Goal: Transaction & Acquisition: Purchase product/service

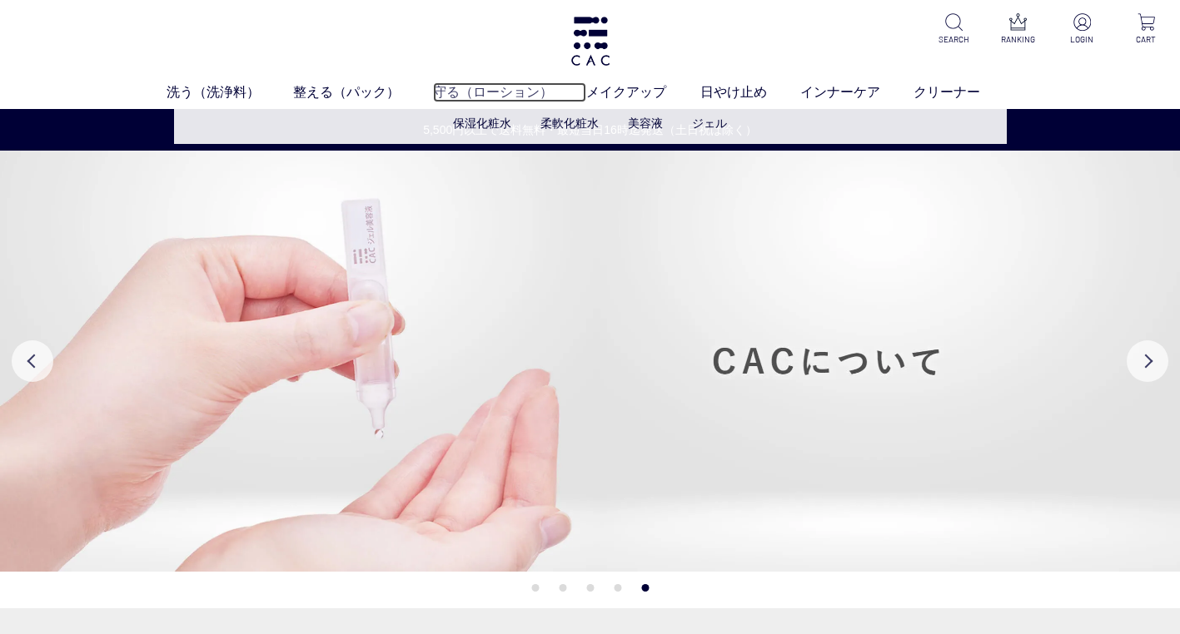
click at [470, 94] on link "守る（ローション）" at bounding box center [509, 92] width 153 height 20
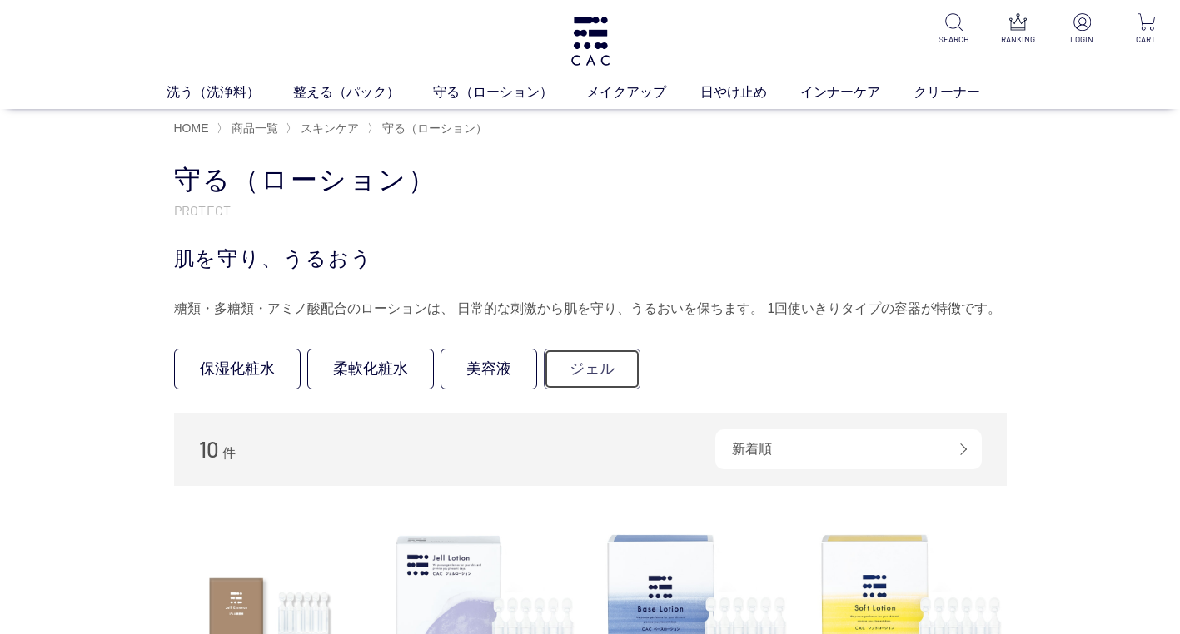
click at [590, 373] on link "ジェル" at bounding box center [592, 369] width 97 height 41
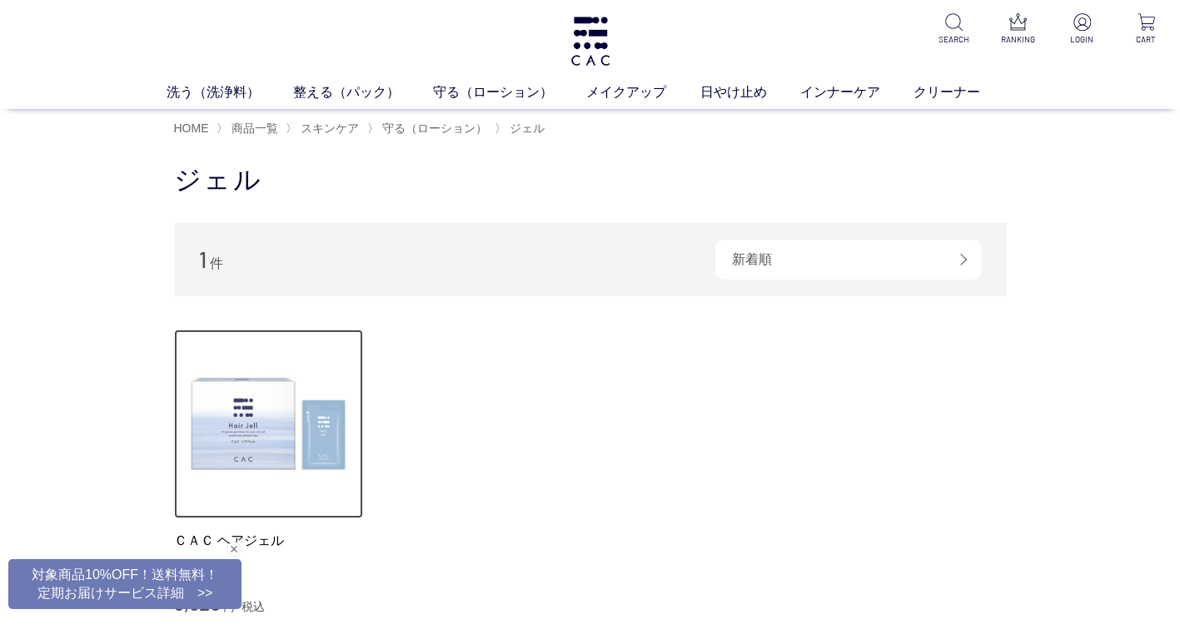
click at [266, 434] on img at bounding box center [269, 425] width 190 height 190
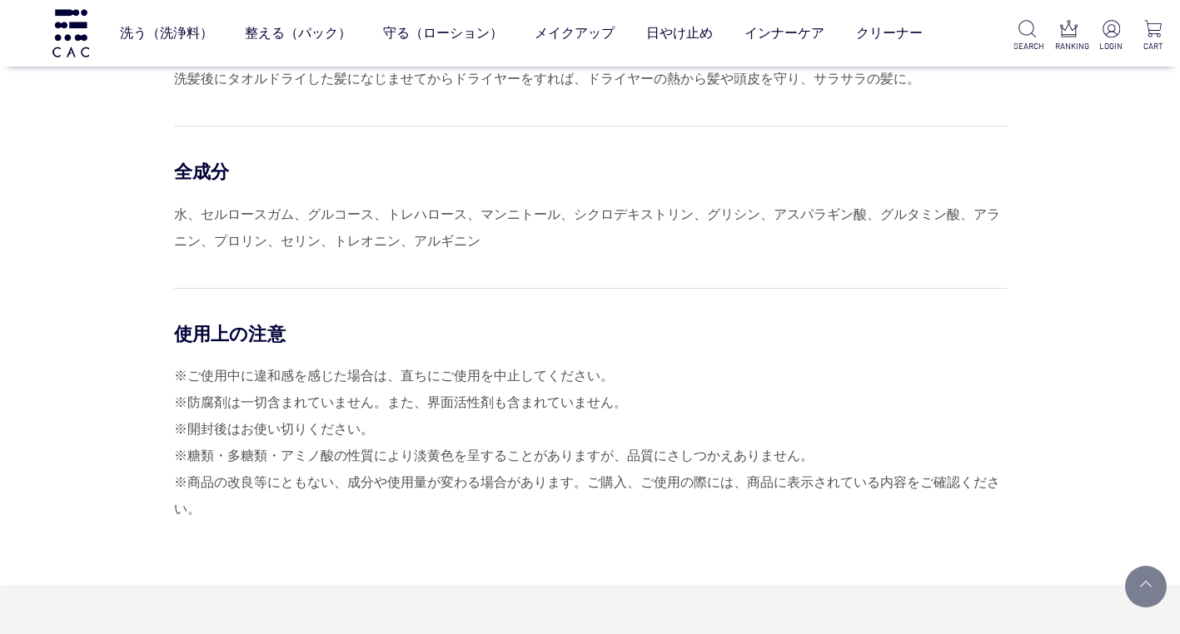
scroll to position [992, 0]
